Goal: Entertainment & Leisure: Browse casually

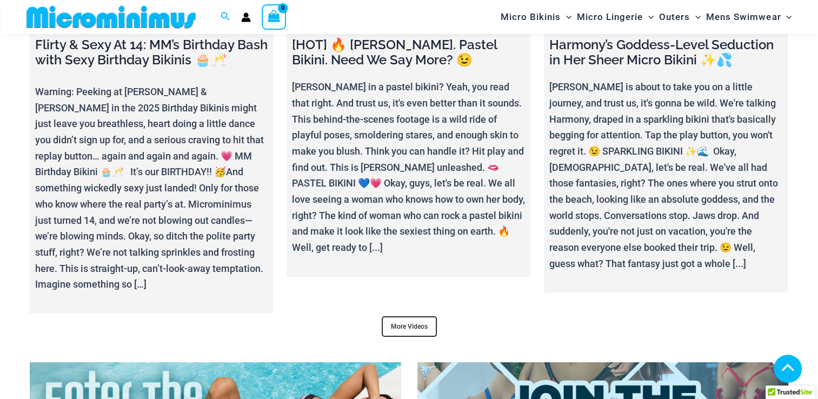
scroll to position [3991, 0]
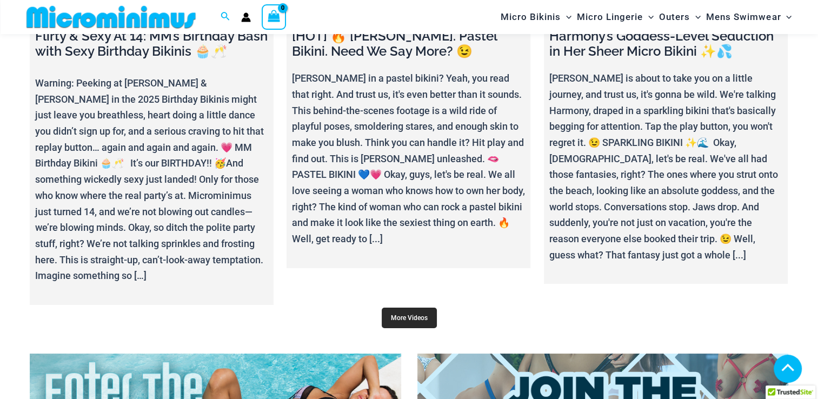
click at [413, 308] on link "More Videos" at bounding box center [409, 318] width 55 height 21
